Goal: Task Accomplishment & Management: Complete application form

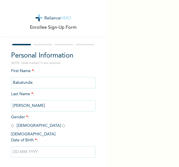
click at [16, 127] on span "Gender * : [DEMOGRAPHIC_DATA] [DEMOGRAPHIC_DATA]" at bounding box center [39, 125] width 57 height 21
click at [14, 124] on span "Gender * : [DEMOGRAPHIC_DATA] [DEMOGRAPHIC_DATA]" at bounding box center [39, 125] width 57 height 21
click at [12, 125] on input "radio" at bounding box center [12, 125] width 3 height 5
radio input "true"
click at [38, 146] on input "text" at bounding box center [53, 151] width 85 height 11
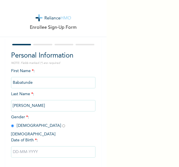
select select "8"
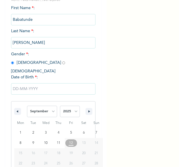
scroll to position [80, 0]
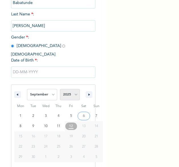
click at [73, 89] on select "2025 2024 2023 2022 2021 2020 2019 2018 2017 2016 2015 2014 2013 2012 2011 2010…" at bounding box center [70, 94] width 20 height 11
select select "1981"
click at [60, 89] on select "2025 2024 2023 2022 2021 2020 2019 2018 2017 2016 2015 2014 2013 2012 2011 2010…" at bounding box center [70, 94] width 20 height 11
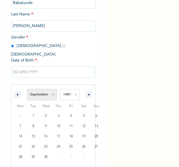
click at [53, 91] on select "January February March April May June July August September October November De…" at bounding box center [42, 94] width 30 height 11
click at [27, 89] on select "January February March April May June July August September October November De…" at bounding box center [42, 94] width 30 height 11
type input "[DATE]"
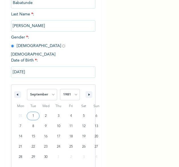
scroll to position [22, 0]
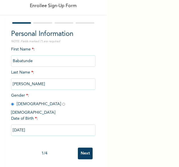
click at [80, 147] on input "Next" at bounding box center [85, 153] width 15 height 12
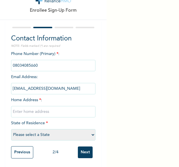
drag, startPoint x: 62, startPoint y: 108, endPoint x: 59, endPoint y: 107, distance: 3.5
click at [62, 108] on input "text" at bounding box center [53, 111] width 85 height 11
type input "[GEOGRAPHIC_DATA]"
select select "25"
click at [81, 151] on input "Next" at bounding box center [85, 152] width 15 height 12
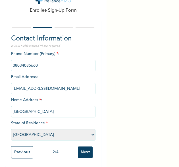
scroll to position [0, 0]
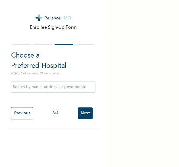
click at [80, 111] on input "Next" at bounding box center [85, 113] width 15 height 12
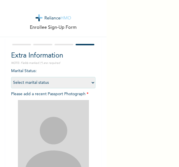
scroll to position [35, 0]
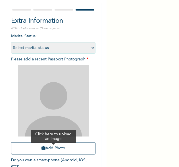
click at [59, 149] on button "Add Photo" at bounding box center [53, 148] width 85 height 12
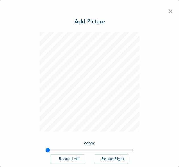
scroll to position [32, 0]
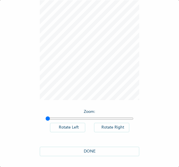
click at [98, 151] on button "DONE" at bounding box center [90, 150] width 100 height 9
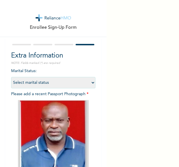
scroll to position [77, 0]
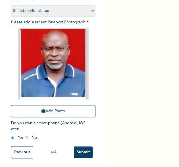
click at [78, 149] on input "Submit" at bounding box center [83, 152] width 19 height 12
